Goal: Information Seeking & Learning: Learn about a topic

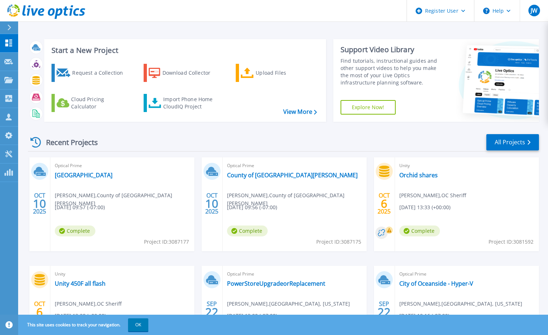
click at [13, 27] on div at bounding box center [13, 27] width 12 height 12
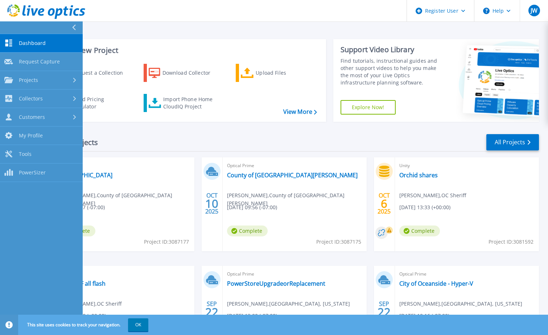
click at [216, 24] on div "Start a New Project Request a Collection Download Collector Upload Files Cloud …" at bounding box center [283, 190] width 530 height 380
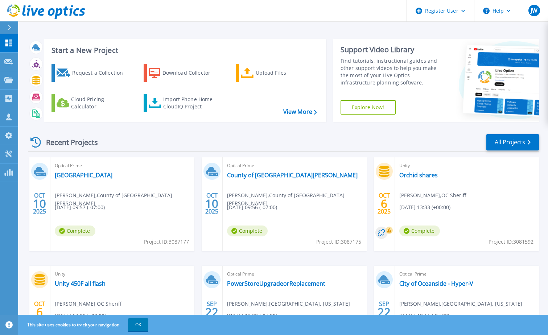
click at [14, 31] on div at bounding box center [13, 27] width 12 height 12
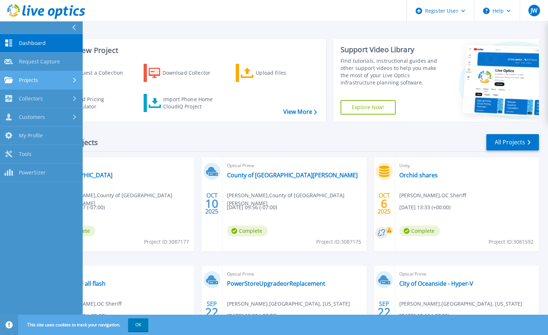
click at [36, 79] on span "Projects" at bounding box center [28, 80] width 19 height 7
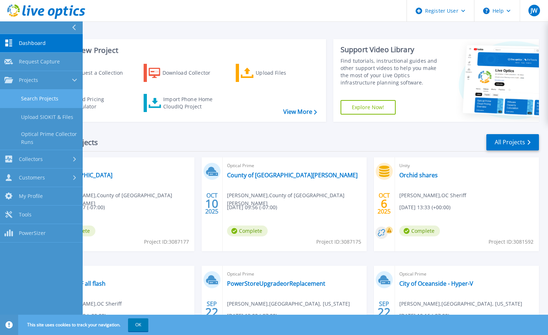
click at [40, 101] on link "Search Projects" at bounding box center [41, 99] width 83 height 18
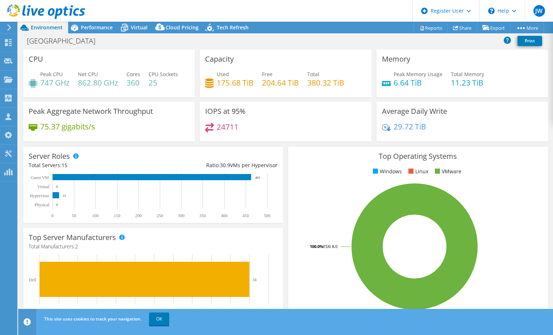
select select "USD"
click at [93, 30] on span "Performance" at bounding box center [97, 27] width 32 height 7
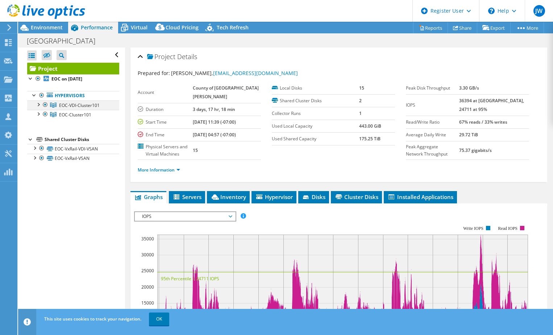
click at [36, 103] on div at bounding box center [37, 103] width 7 height 7
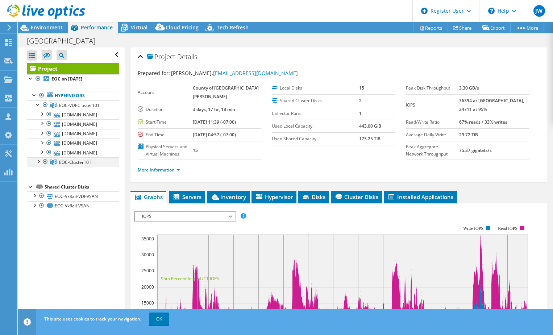
click at [38, 162] on div at bounding box center [37, 160] width 7 height 7
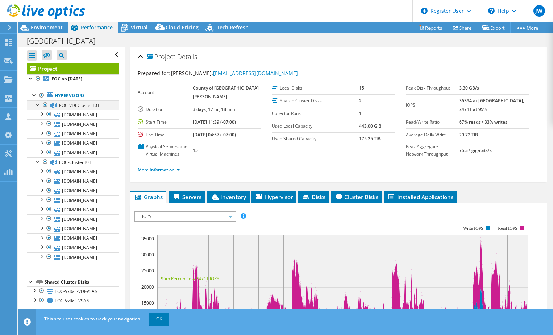
click at [37, 104] on div at bounding box center [37, 103] width 7 height 7
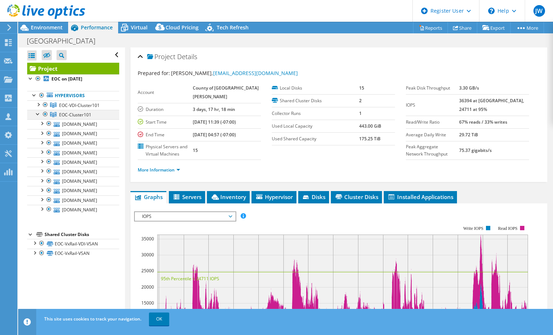
click at [38, 115] on div at bounding box center [37, 113] width 7 height 7
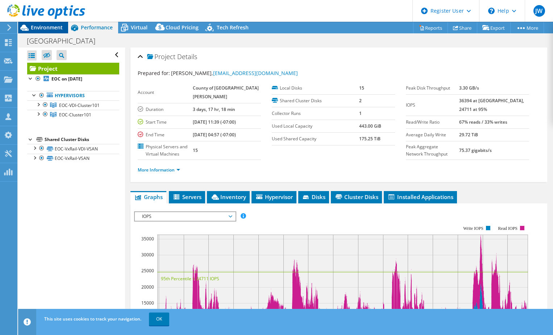
click at [56, 27] on span "Environment" at bounding box center [47, 27] width 32 height 7
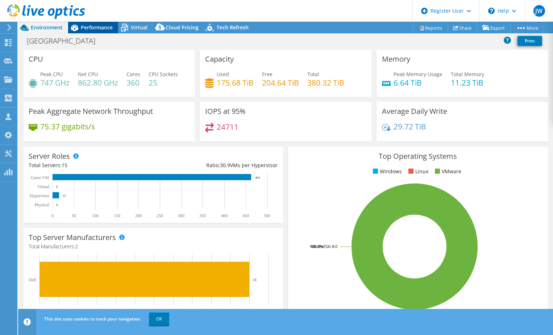
click at [90, 25] on span "Performance" at bounding box center [97, 27] width 32 height 7
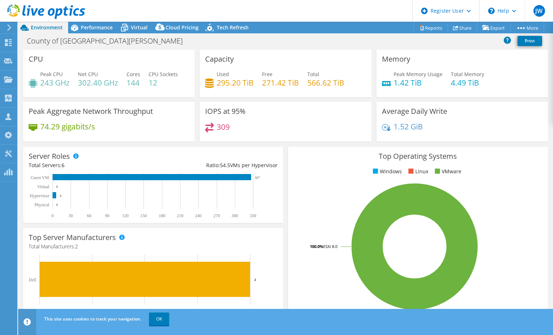
select select "USD"
click at [95, 25] on span "Performance" at bounding box center [97, 27] width 32 height 7
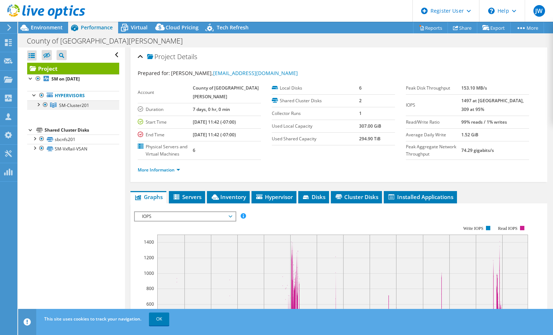
click at [39, 104] on div at bounding box center [37, 103] width 7 height 7
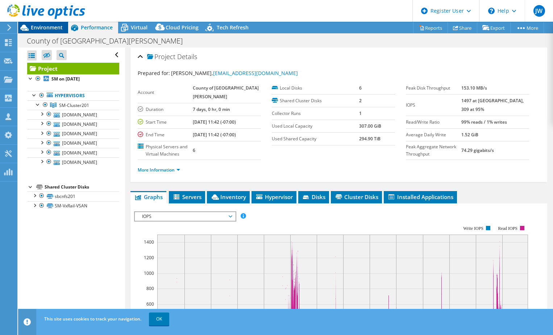
click at [49, 27] on span "Environment" at bounding box center [47, 27] width 32 height 7
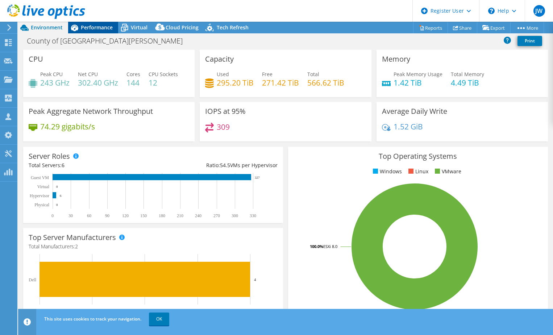
click at [105, 24] on span "Performance" at bounding box center [97, 27] width 32 height 7
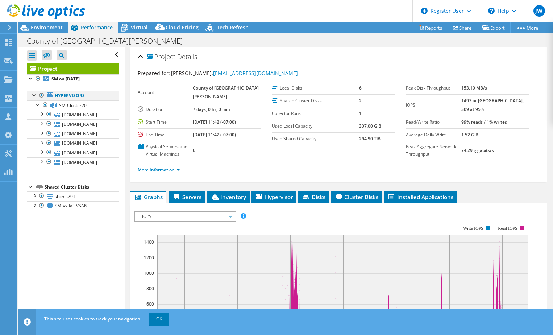
click at [34, 96] on div at bounding box center [34, 94] width 7 height 7
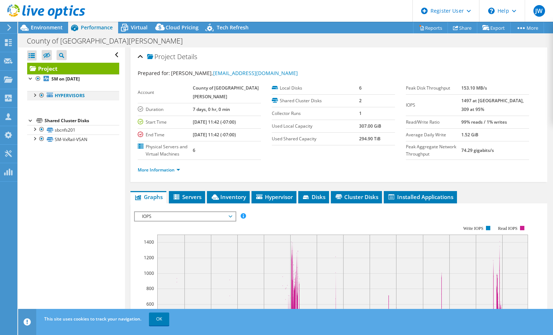
click at [34, 96] on div at bounding box center [34, 94] width 7 height 7
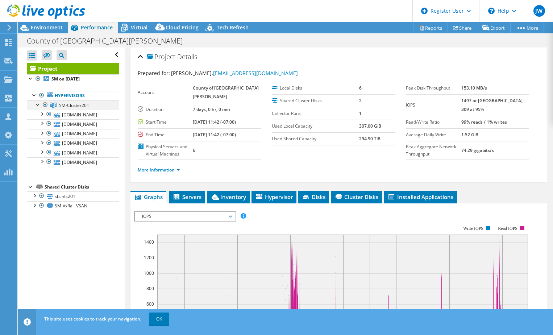
click at [36, 102] on div at bounding box center [37, 103] width 7 height 7
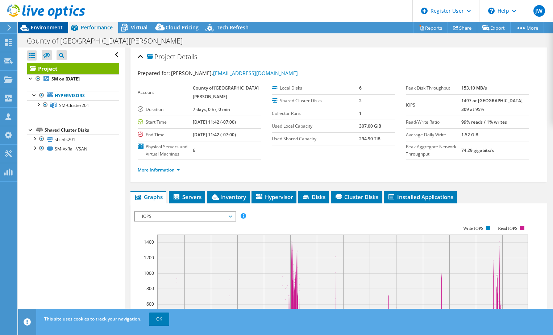
click at [46, 29] on span "Environment" at bounding box center [47, 27] width 32 height 7
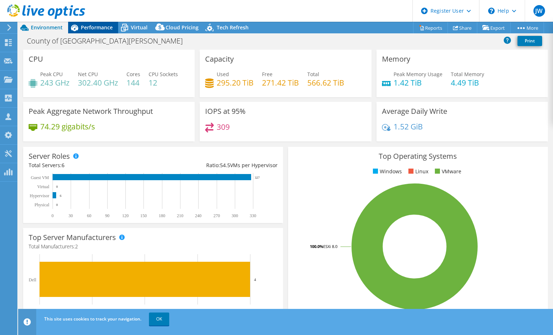
click at [86, 29] on span "Performance" at bounding box center [97, 27] width 32 height 7
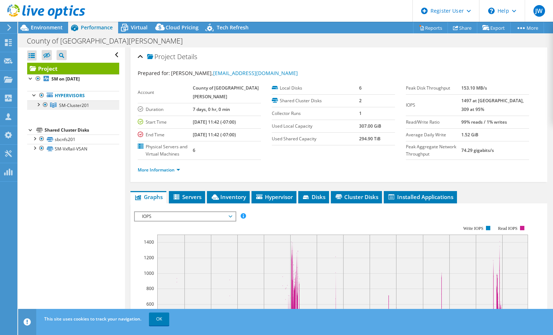
click at [64, 105] on span "SM-Cluster201" at bounding box center [74, 105] width 30 height 6
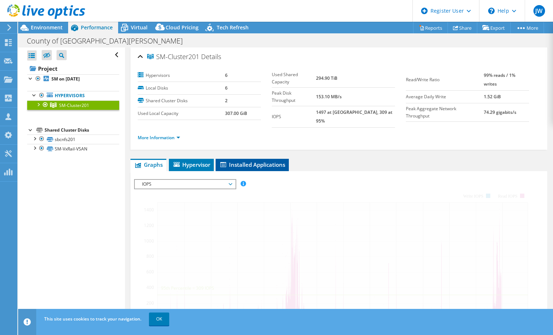
click at [241, 161] on span "Installed Applications" at bounding box center [252, 164] width 66 height 7
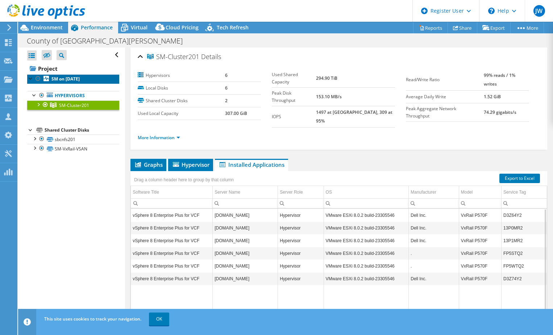
click at [63, 78] on b "SM on 10/9/2025" at bounding box center [65, 79] width 28 height 6
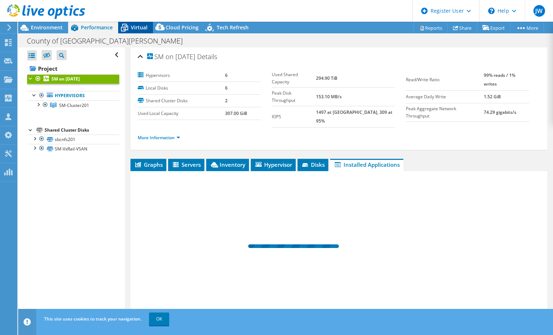
click at [133, 25] on span "Virtual" at bounding box center [139, 27] width 17 height 7
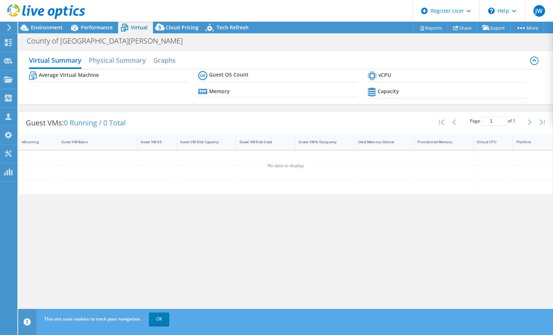
click at [133, 29] on span "Virtual" at bounding box center [139, 27] width 17 height 7
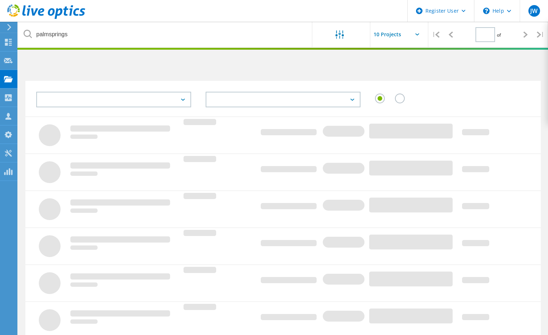
type input "1"
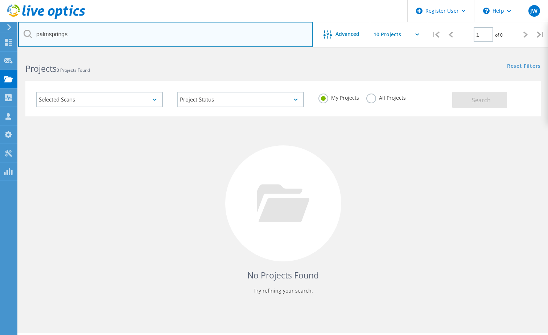
click at [181, 43] on input "palmsprings" at bounding box center [165, 34] width 294 height 25
type input "santa barbara"
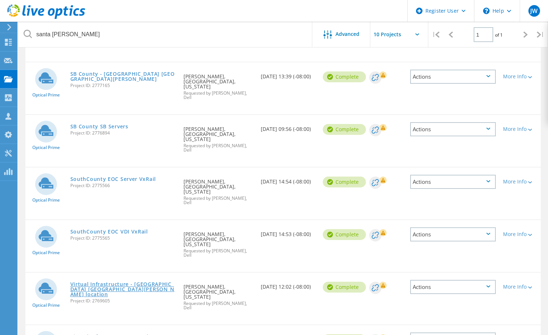
scroll to position [181, 0]
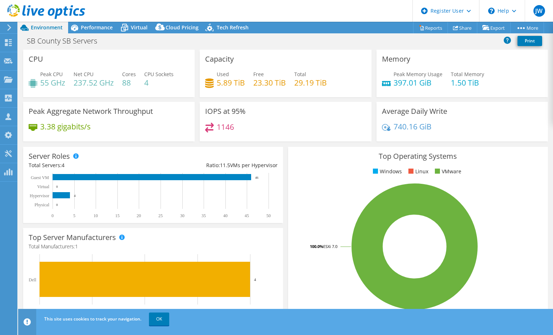
select select "USD"
click at [91, 31] on div "Performance" at bounding box center [93, 28] width 50 height 12
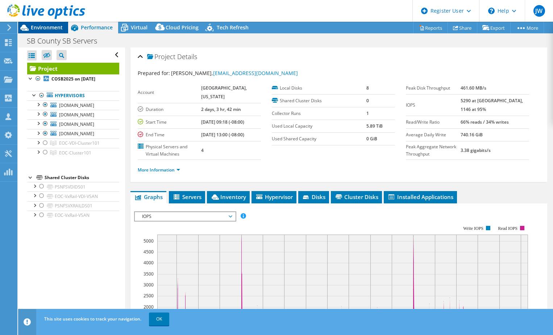
click at [46, 26] on span "Environment" at bounding box center [47, 27] width 32 height 7
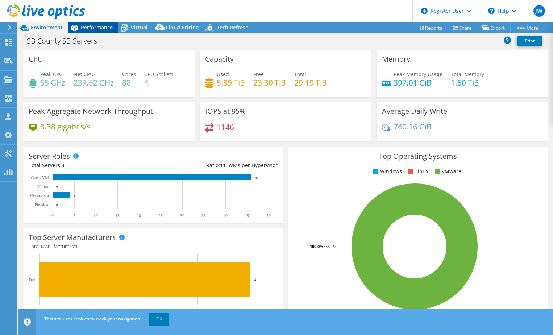
click at [79, 24] on icon at bounding box center [74, 27] width 13 height 13
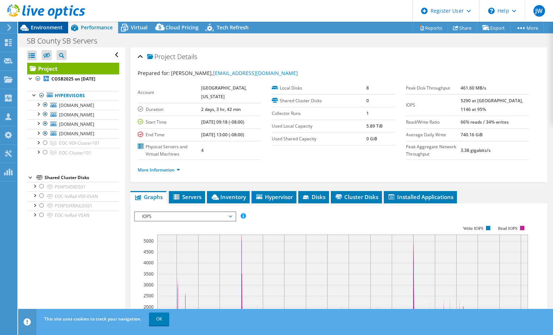
click at [62, 30] on span "Environment" at bounding box center [47, 27] width 32 height 7
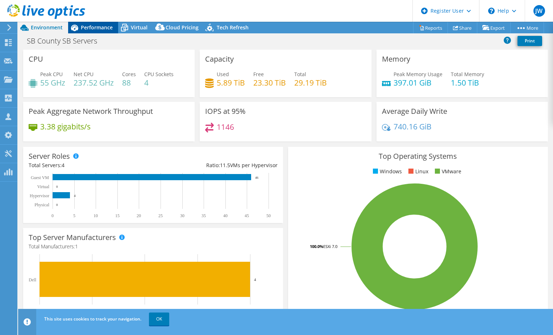
click at [100, 27] on span "Performance" at bounding box center [97, 27] width 32 height 7
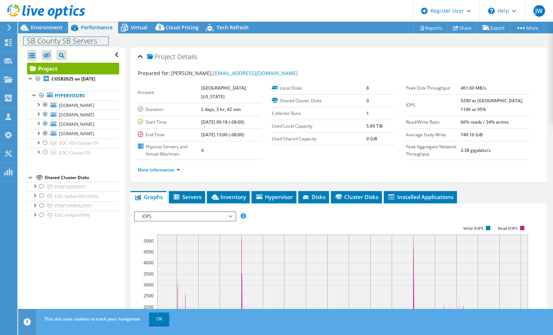
click at [48, 33] on div "SB County SB Servers Print" at bounding box center [285, 40] width 535 height 14
click at [51, 30] on span "Environment" at bounding box center [47, 27] width 32 height 7
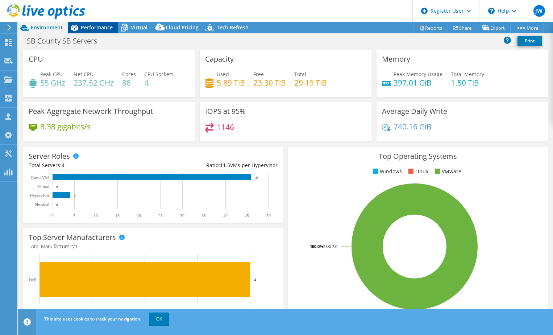
click at [92, 26] on span "Performance" at bounding box center [97, 27] width 32 height 7
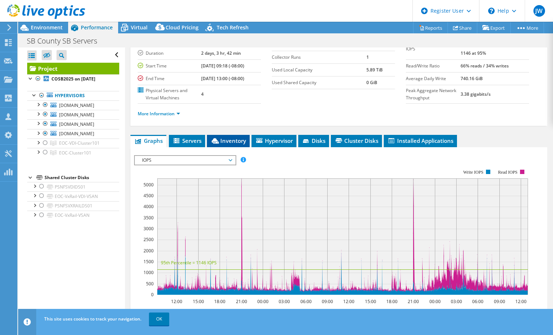
scroll to position [73, 0]
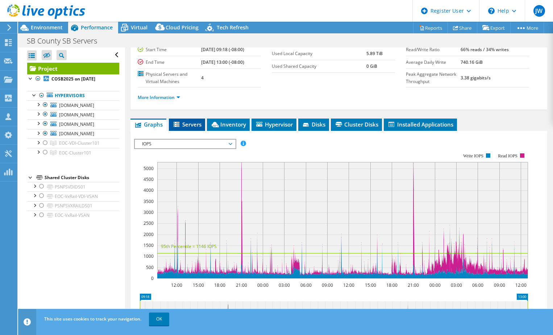
click at [192, 124] on span "Servers" at bounding box center [187, 124] width 29 height 7
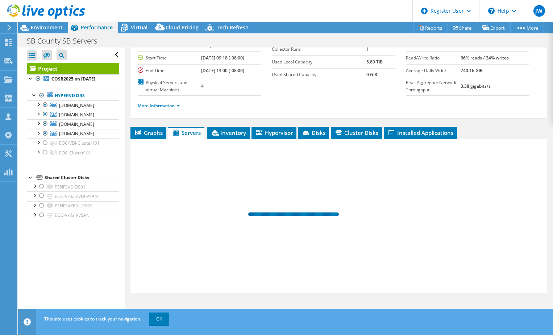
scroll to position [64, 0]
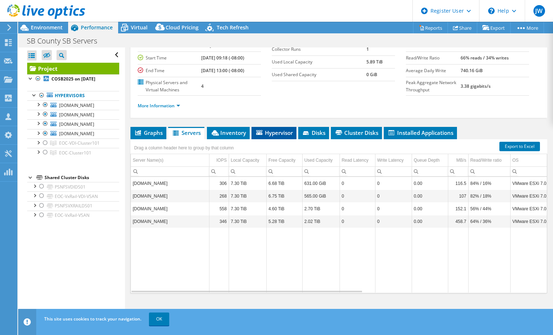
click at [274, 133] on span "Hypervisor" at bounding box center [274, 132] width 38 height 7
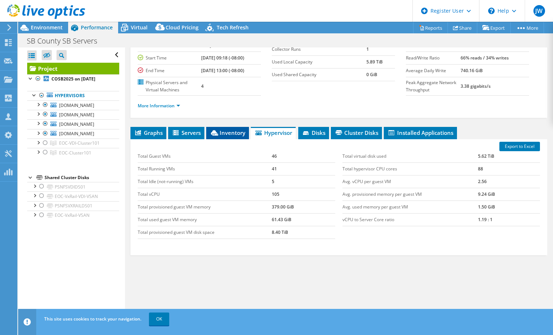
click at [214, 132] on icon at bounding box center [214, 132] width 7 height 5
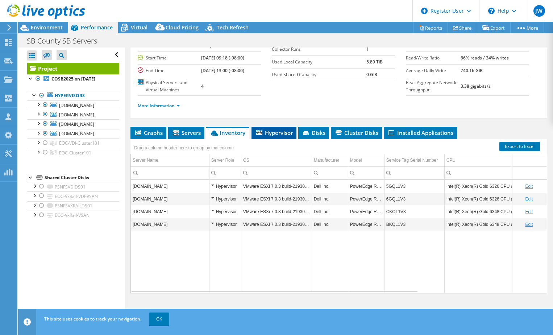
click at [264, 133] on span "Hypervisor" at bounding box center [274, 132] width 38 height 7
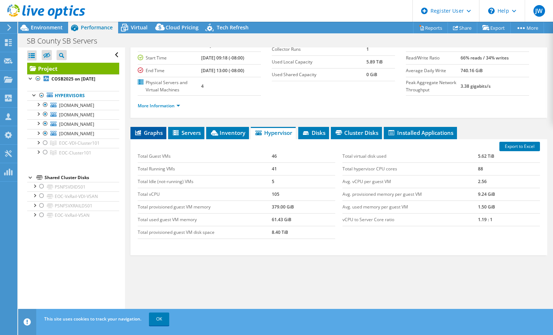
click at [150, 133] on span "Graphs" at bounding box center [148, 132] width 29 height 7
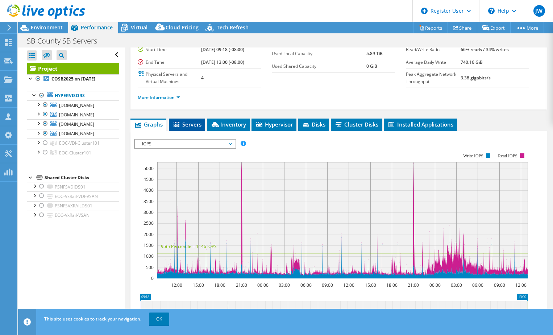
click at [195, 127] on span "Servers" at bounding box center [187, 124] width 29 height 7
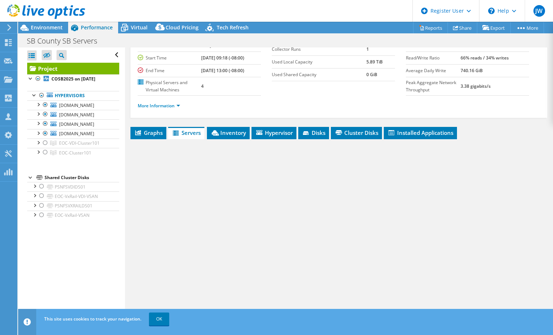
scroll to position [64, 0]
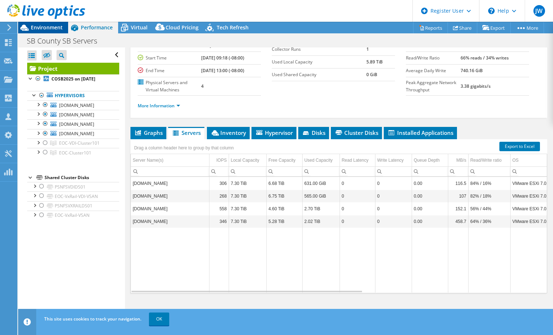
click at [50, 27] on span "Environment" at bounding box center [47, 27] width 32 height 7
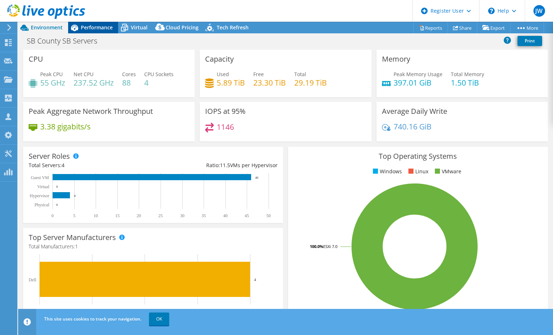
click at [91, 28] on span "Performance" at bounding box center [97, 27] width 32 height 7
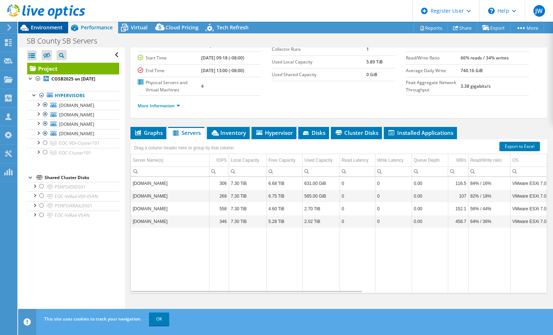
click at [52, 30] on span "Environment" at bounding box center [47, 27] width 32 height 7
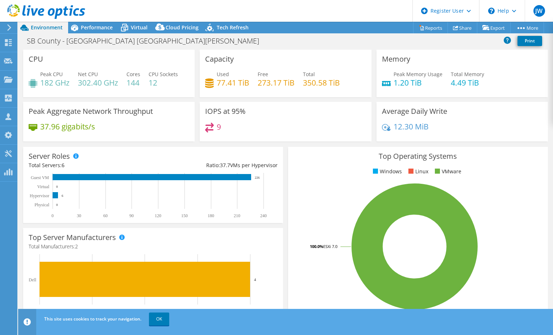
select select "USD"
click at [98, 29] on span "Performance" at bounding box center [97, 27] width 32 height 7
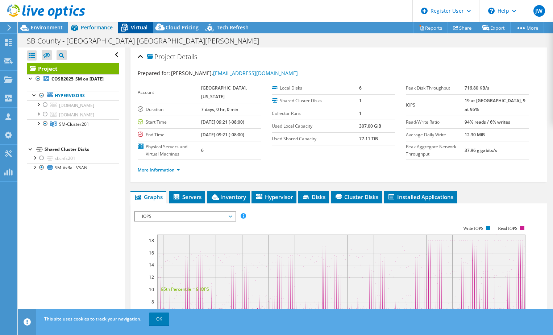
click at [136, 28] on span "Virtual" at bounding box center [139, 27] width 17 height 7
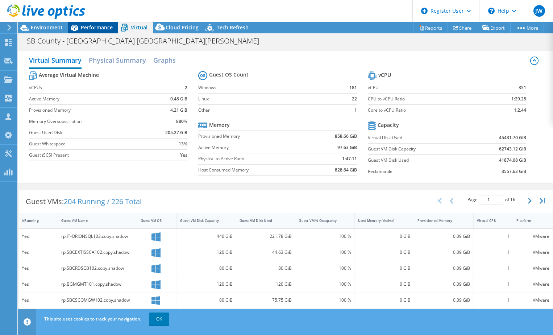
click at [103, 28] on span "Performance" at bounding box center [97, 27] width 32 height 7
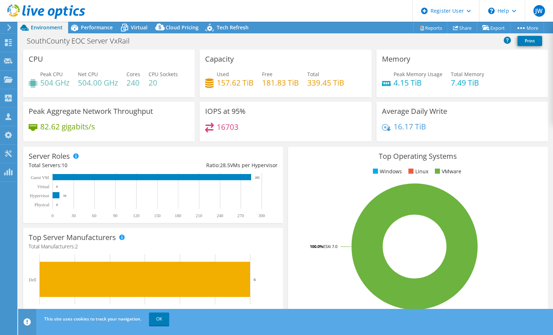
select select "USD"
click at [92, 28] on span "Performance" at bounding box center [97, 27] width 32 height 7
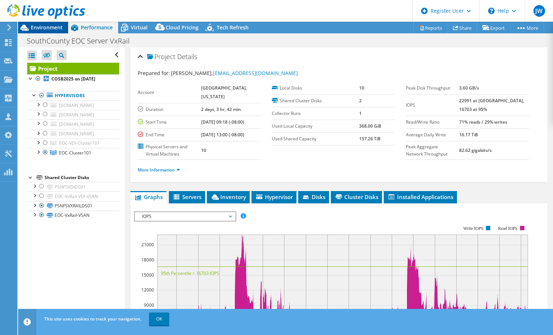
click at [51, 24] on span "Environment" at bounding box center [47, 27] width 32 height 7
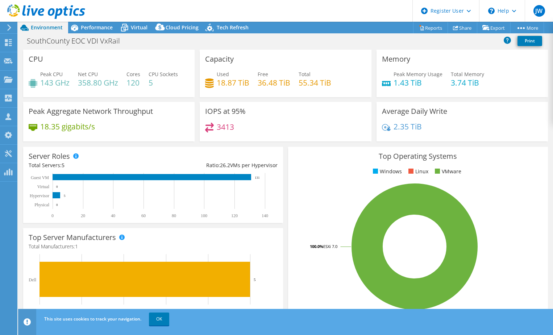
select select "USD"
click at [94, 30] on span "Performance" at bounding box center [97, 27] width 32 height 7
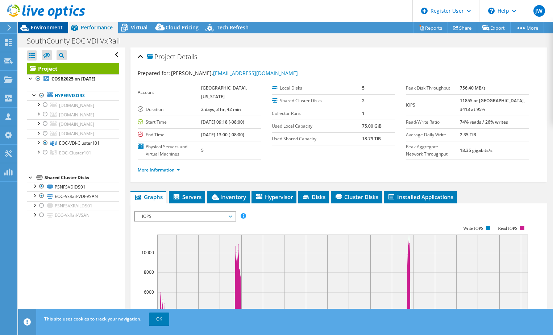
click at [53, 29] on span "Environment" at bounding box center [47, 27] width 32 height 7
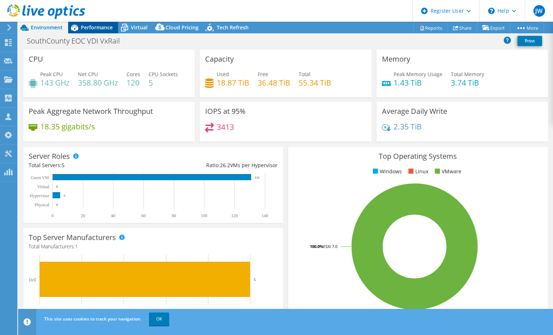
click at [88, 27] on span "Performance" at bounding box center [97, 27] width 32 height 7
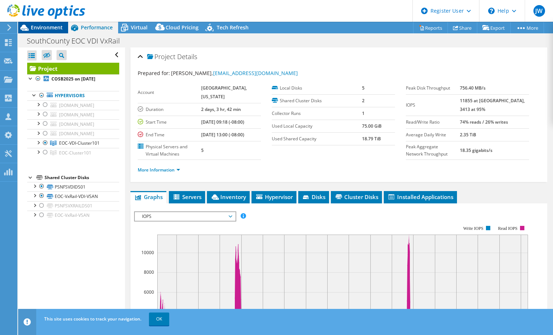
click at [37, 26] on span "Environment" at bounding box center [47, 27] width 32 height 7
